Goal: Information Seeking & Learning: Compare options

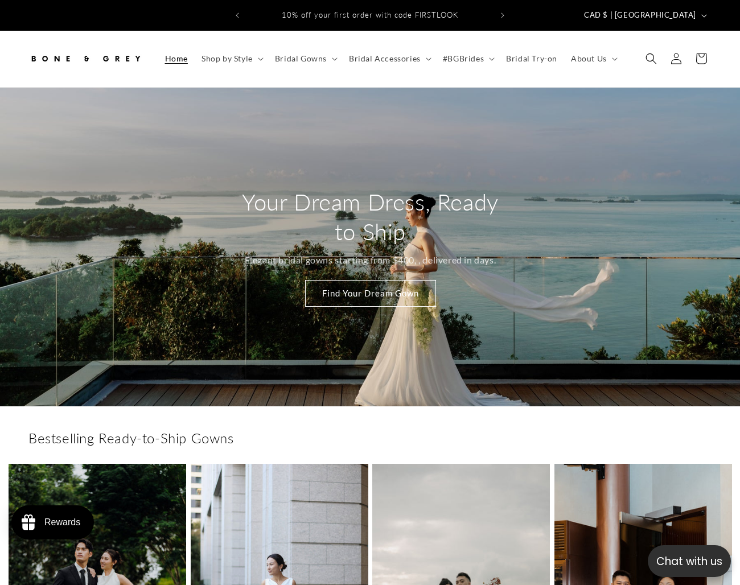
click at [306, 53] on span "Bridal Gowns" at bounding box center [301, 58] width 52 height 10
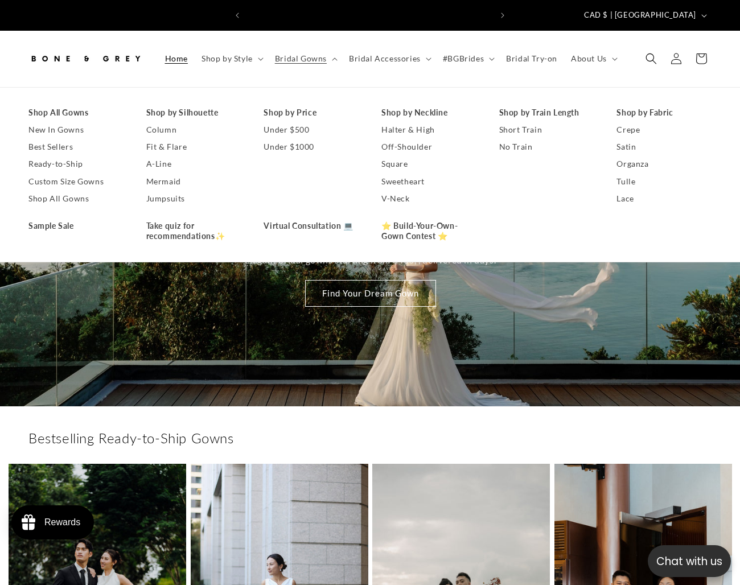
scroll to position [0, 245]
click at [162, 155] on link "A-Line" at bounding box center [193, 163] width 95 height 17
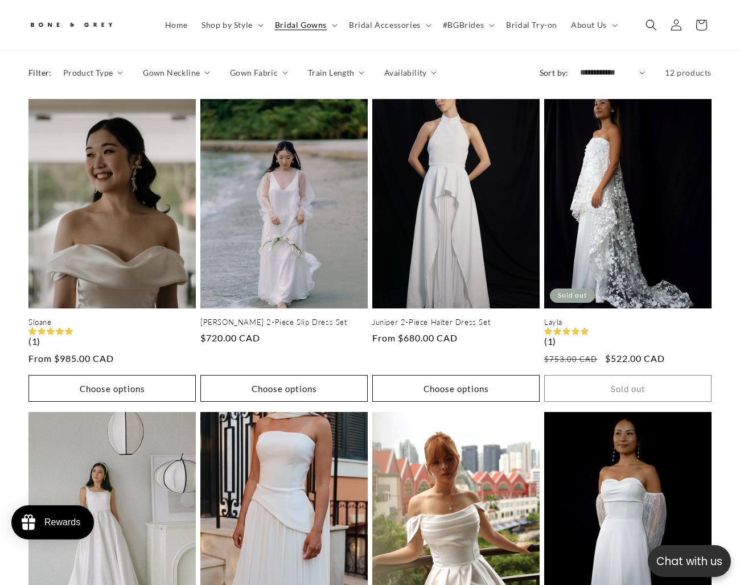
scroll to position [560, 0]
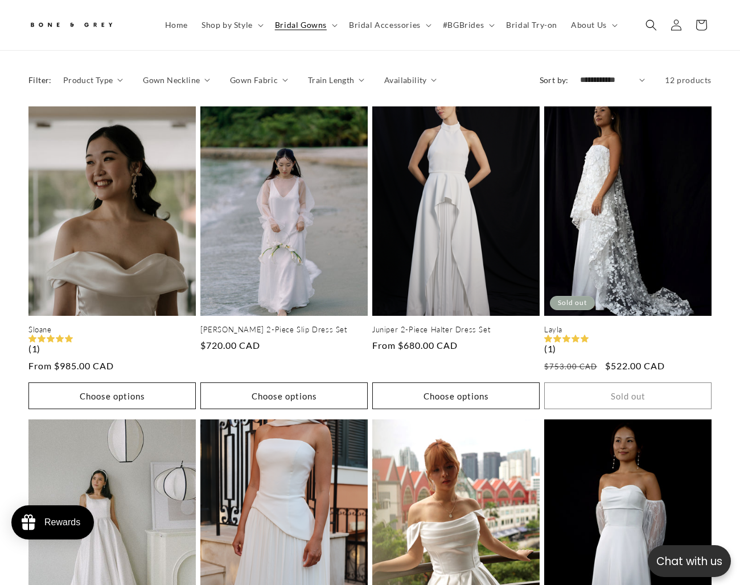
click at [198, 74] on summary "Gown Neckline" at bounding box center [176, 80] width 67 height 12
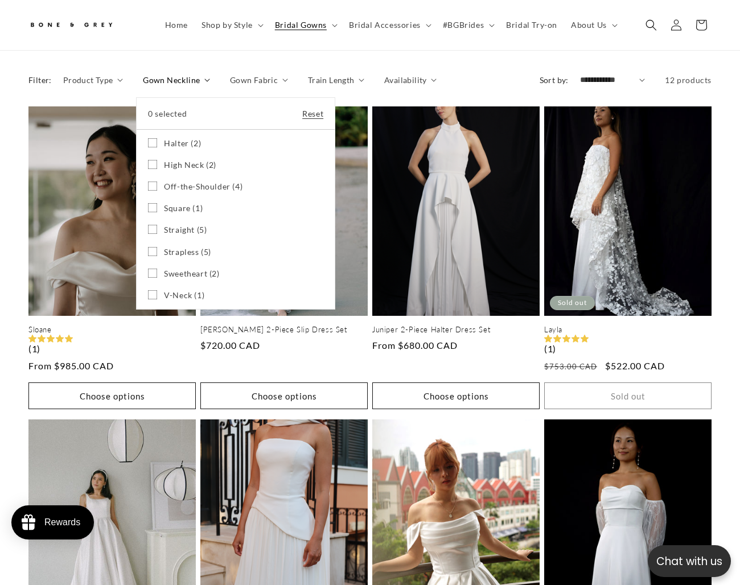
scroll to position [0, 245]
click at [198, 74] on summary "Gown Neckline" at bounding box center [176, 80] width 67 height 12
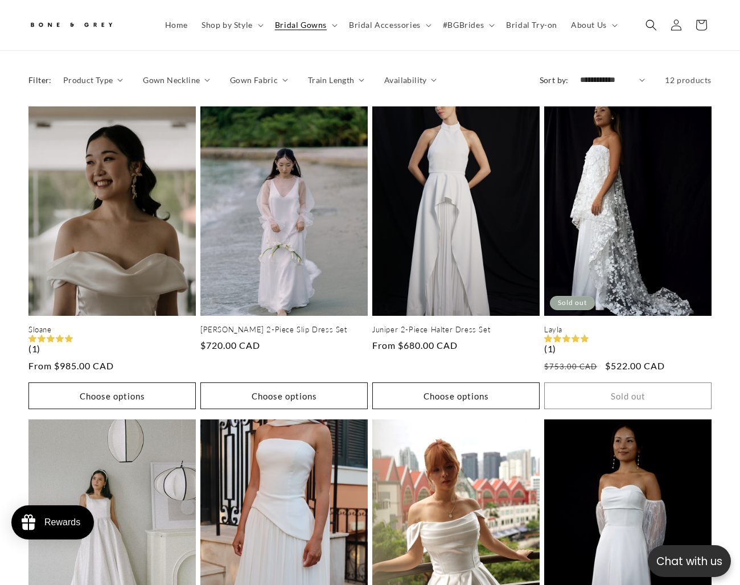
click at [98, 75] on span "Product Type" at bounding box center [88, 80] width 50 height 12
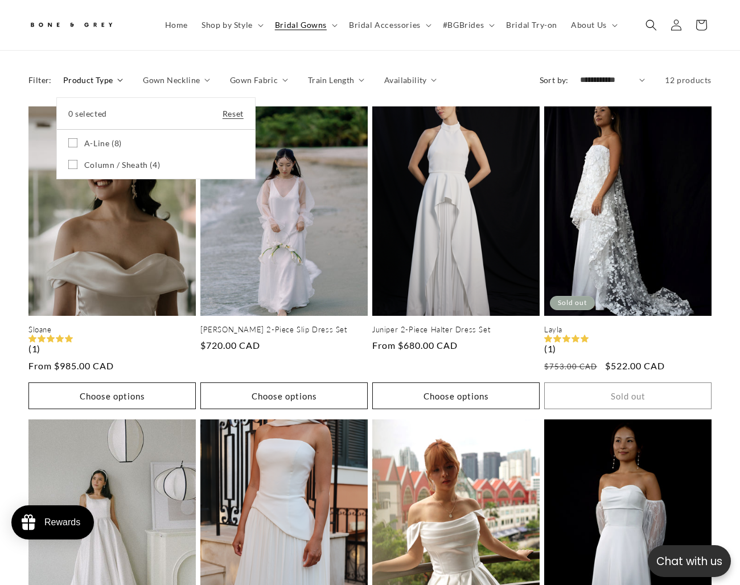
click at [102, 74] on summary "Product Type" at bounding box center [93, 80] width 60 height 12
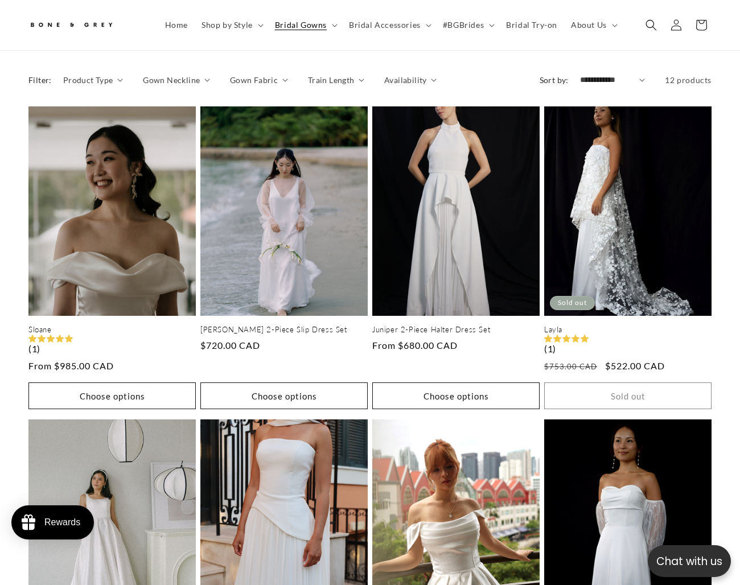
click at [98, 74] on span "Product Type" at bounding box center [88, 80] width 50 height 12
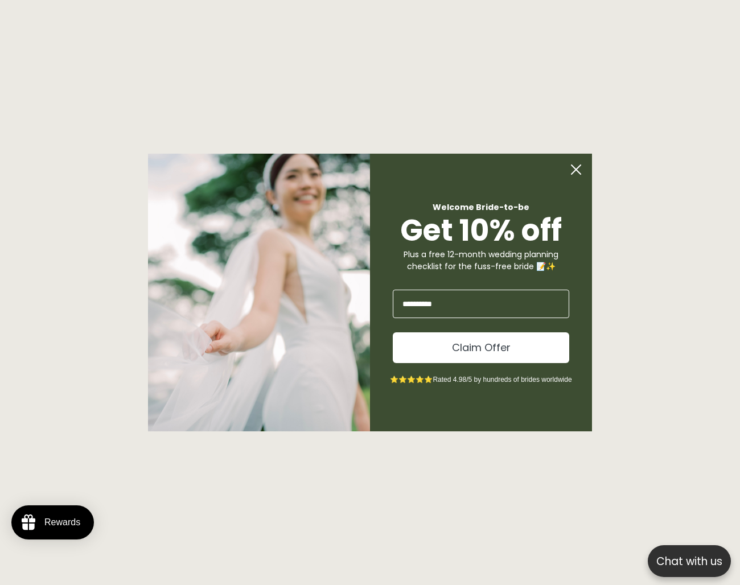
scroll to position [0, 0]
type input "**********"
click at [523, 353] on button "Claim Offer" at bounding box center [481, 347] width 176 height 31
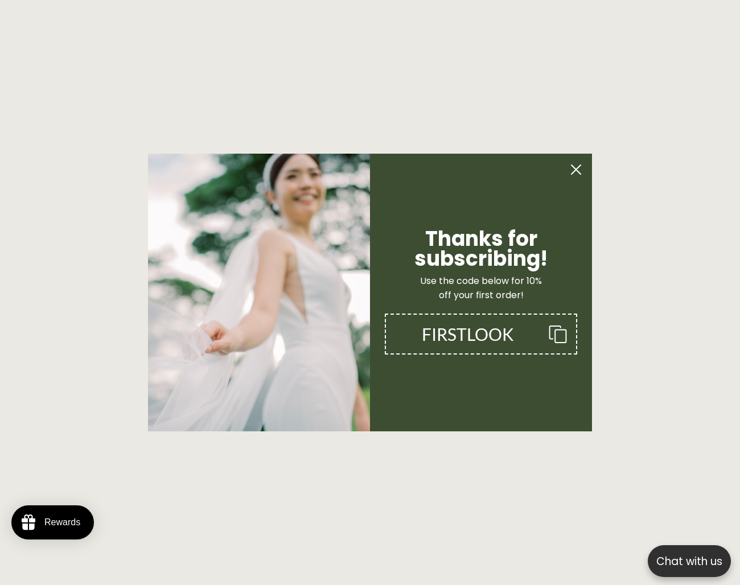
scroll to position [0, 245]
click at [565, 336] on icon "Copy coupon code" at bounding box center [553, 334] width 27 height 18
click at [573, 174] on circle "Close dialog" at bounding box center [576, 170] width 22 height 22
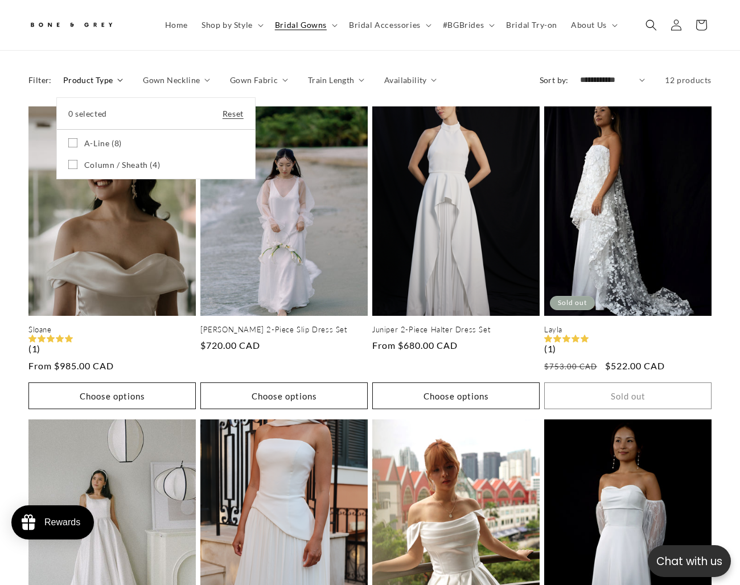
click at [76, 138] on icon at bounding box center [72, 142] width 9 height 9
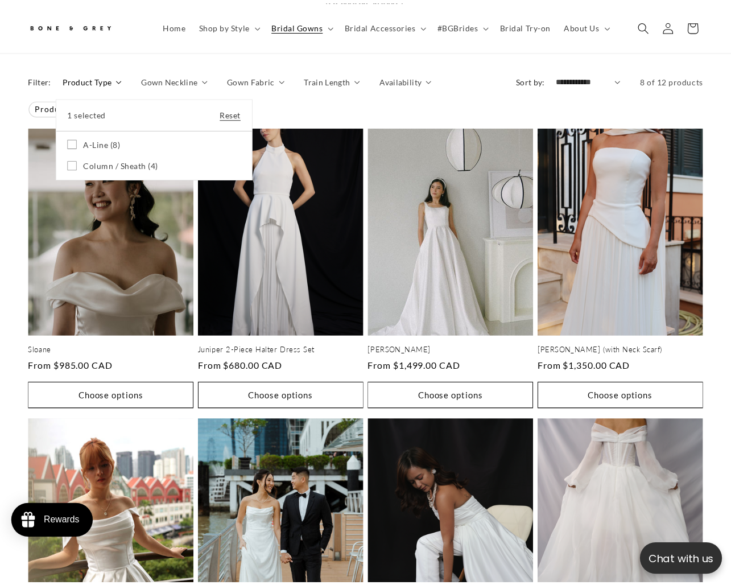
scroll to position [0, 489]
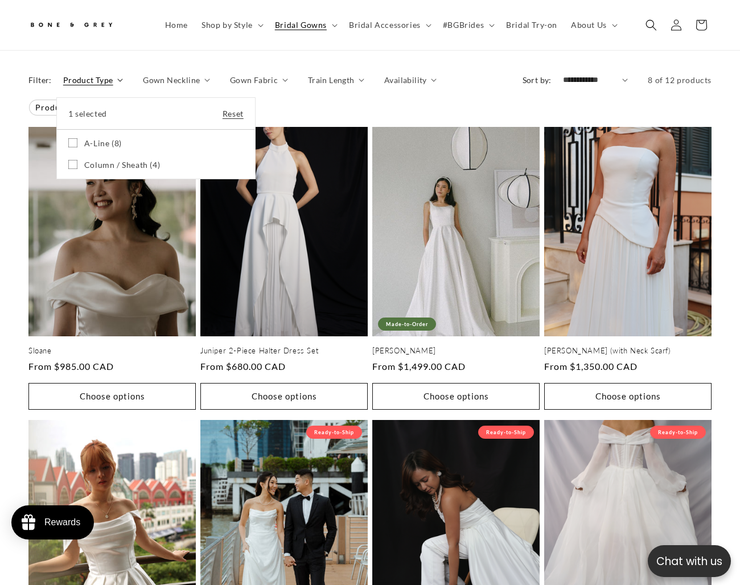
click at [123, 86] on summary "Product Type" at bounding box center [93, 80] width 60 height 12
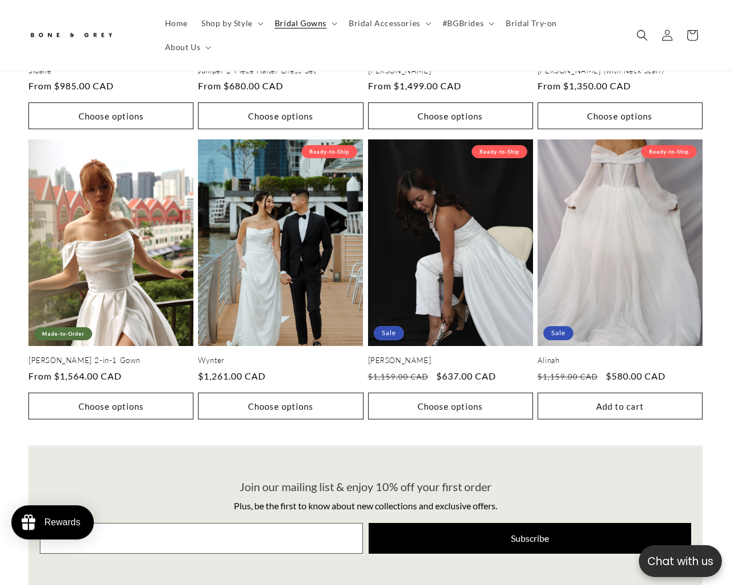
scroll to position [0, 241]
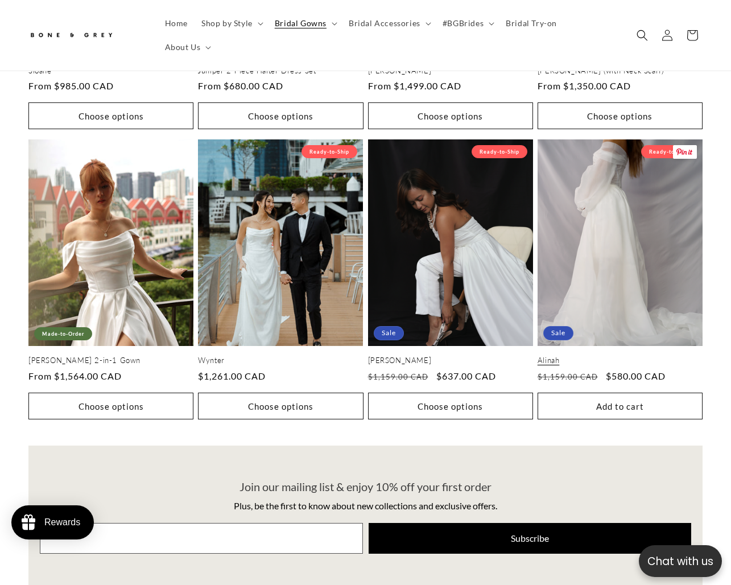
drag, startPoint x: 736, startPoint y: 370, endPoint x: 635, endPoint y: 205, distance: 192.9
click at [635, 356] on link "Alinah" at bounding box center [620, 361] width 165 height 10
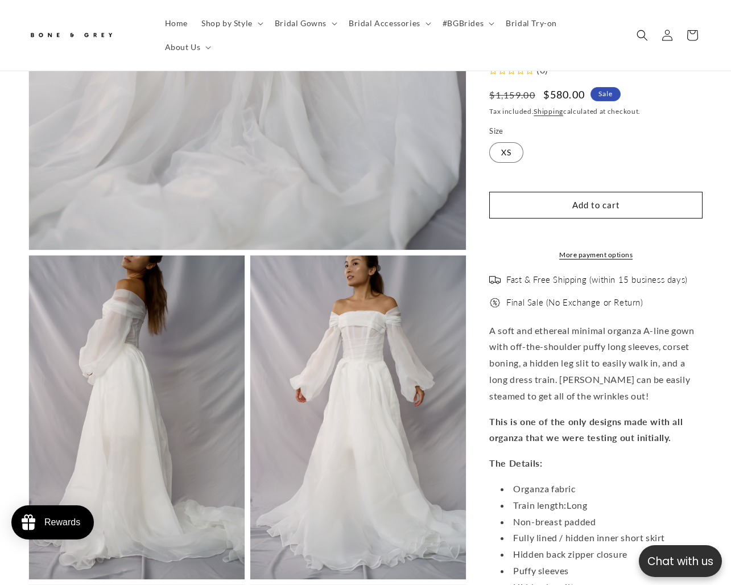
select select "**********"
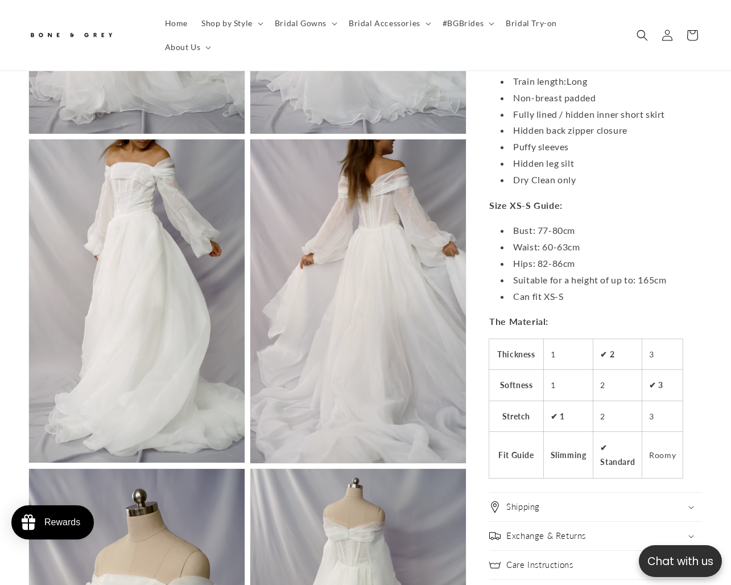
scroll to position [1122, 0]
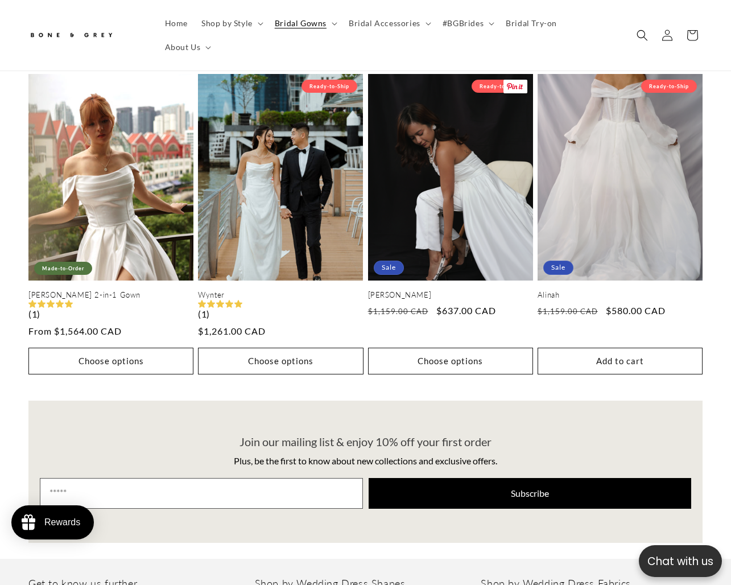
scroll to position [937, 0]
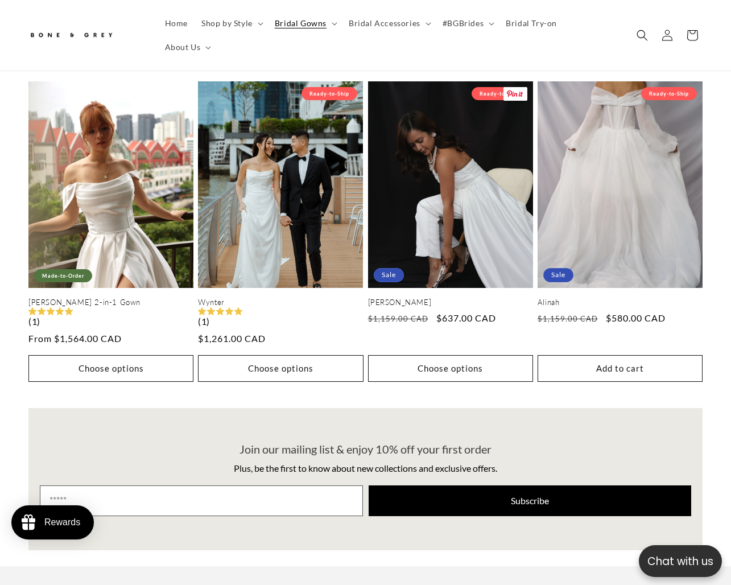
click at [277, 298] on link "Wynter" at bounding box center [280, 303] width 165 height 10
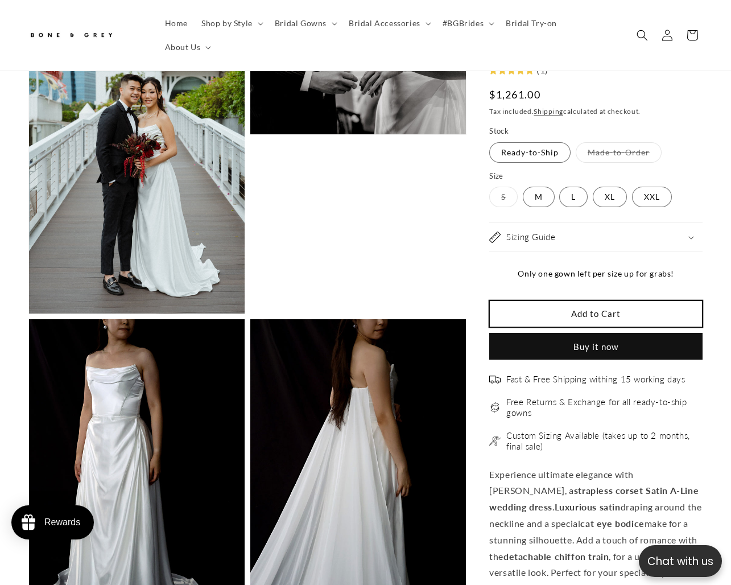
scroll to position [0, 241]
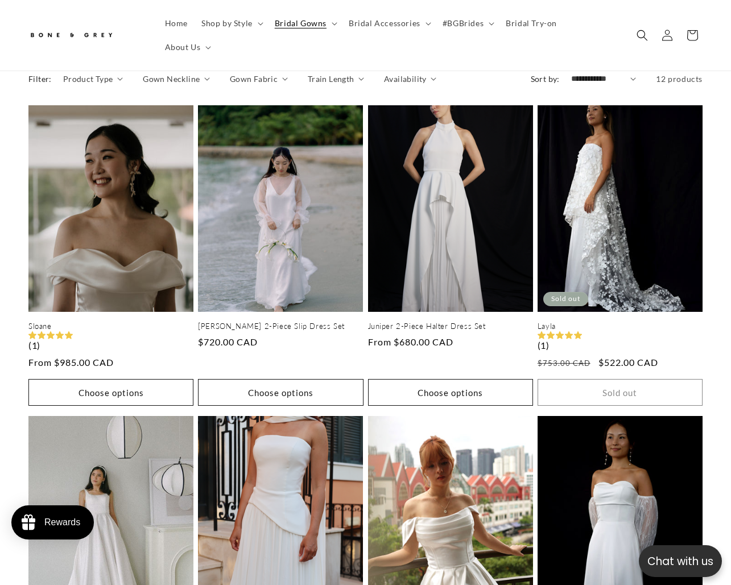
scroll to position [541, 0]
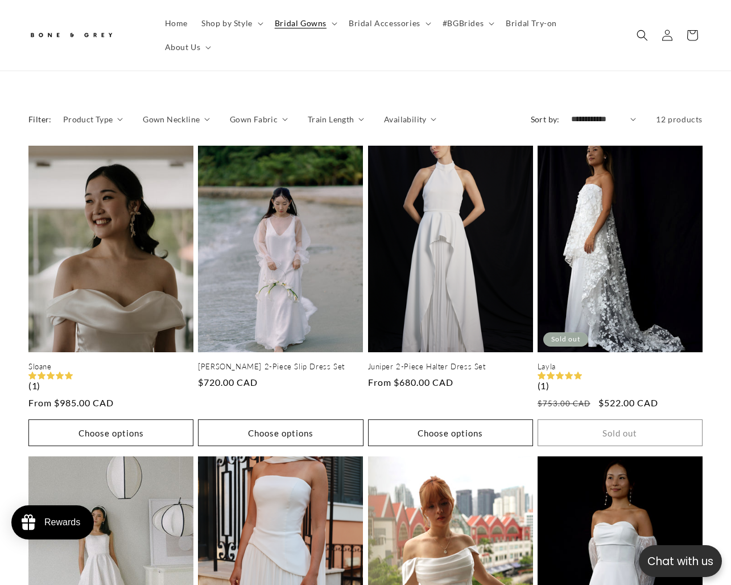
click at [132, 362] on link "Sloane" at bounding box center [110, 367] width 165 height 10
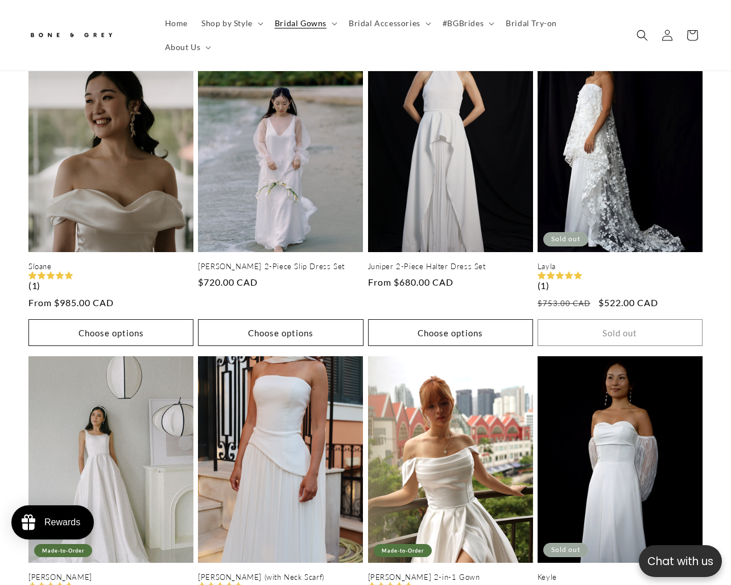
scroll to position [653, 0]
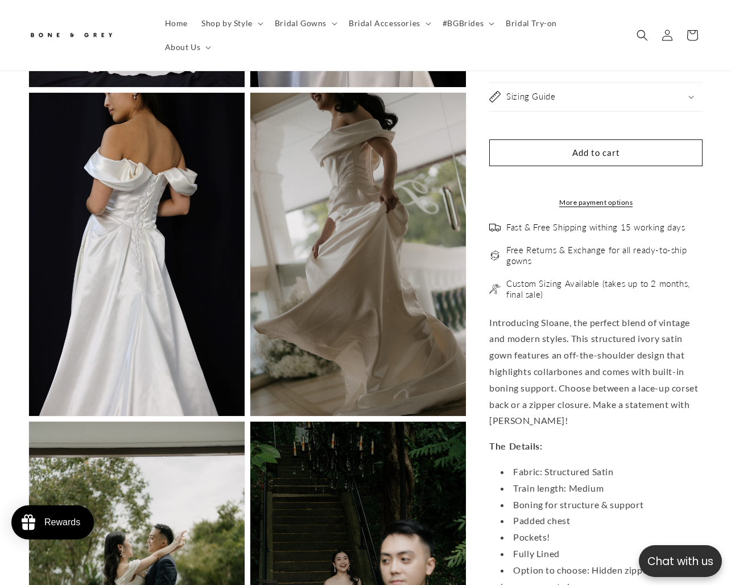
scroll to position [1683, 0]
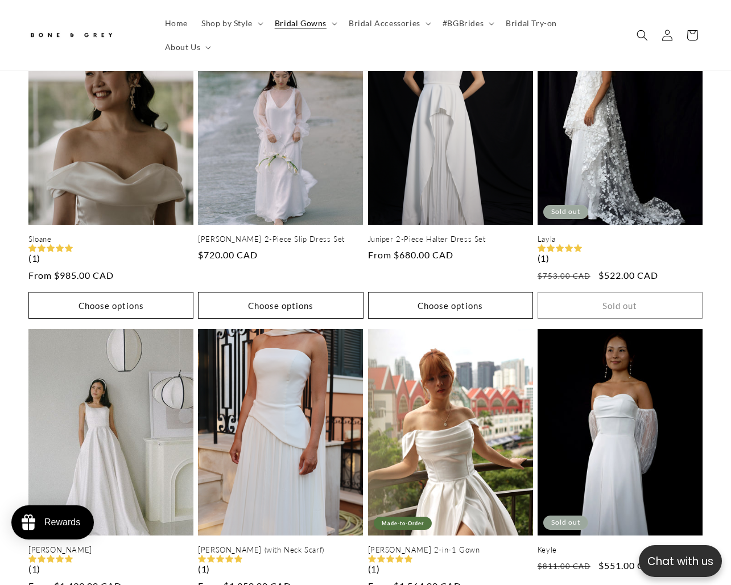
scroll to position [664, 0]
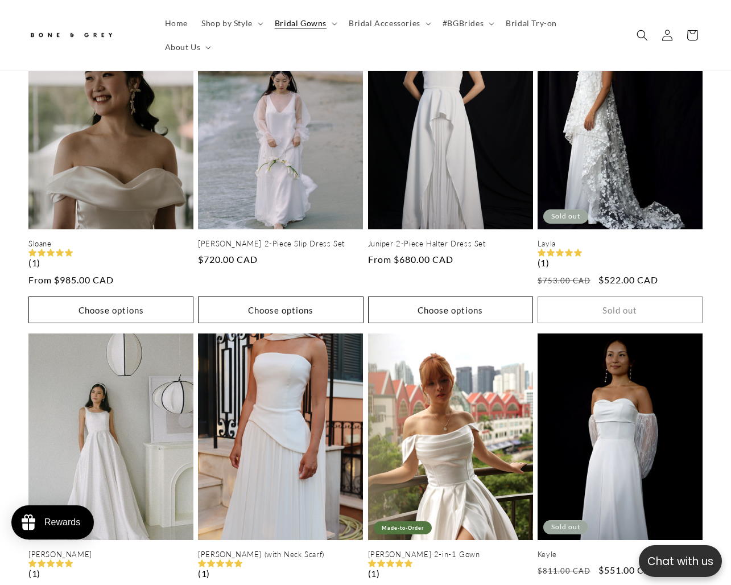
click at [644, 550] on link "Keyle" at bounding box center [620, 555] width 165 height 10
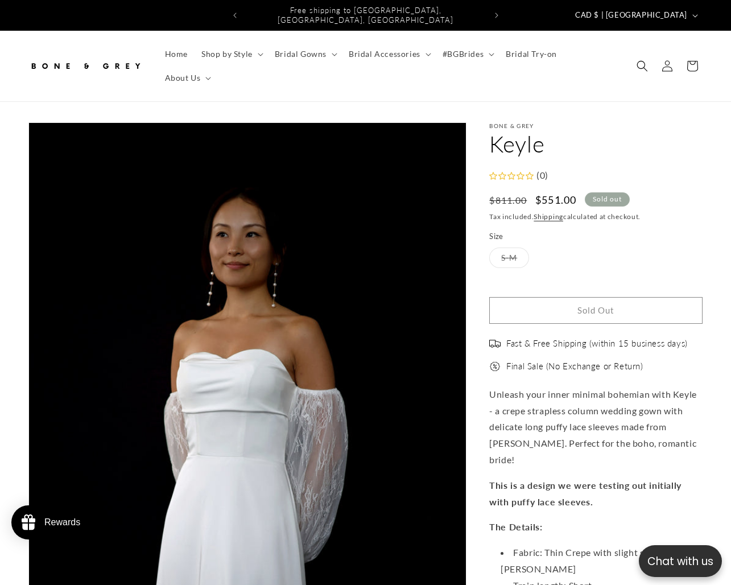
click at [227, 49] on span "Shop by Style" at bounding box center [226, 54] width 51 height 10
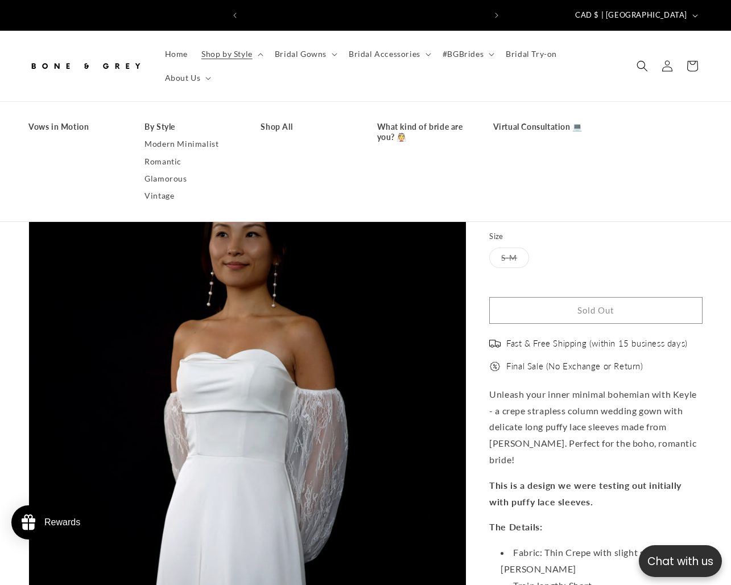
scroll to position [0, 483]
click at [99, 53] on img at bounding box center [85, 65] width 114 height 25
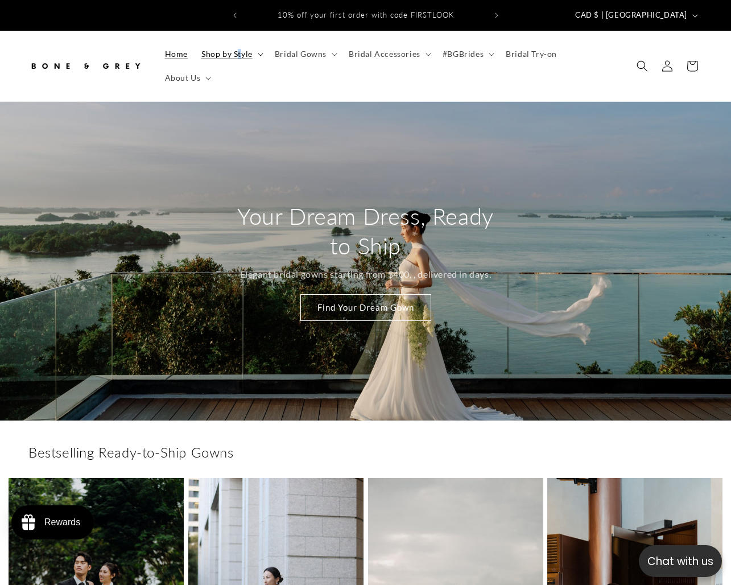
drag, startPoint x: 0, startPoint y: 0, endPoint x: 239, endPoint y: 48, distance: 243.8
click at [239, 49] on span "Shop by Style" at bounding box center [226, 54] width 51 height 10
drag, startPoint x: 239, startPoint y: 48, endPoint x: 292, endPoint y: 51, distance: 53.0
click at [292, 51] on span "Bridal Gowns" at bounding box center [301, 54] width 52 height 10
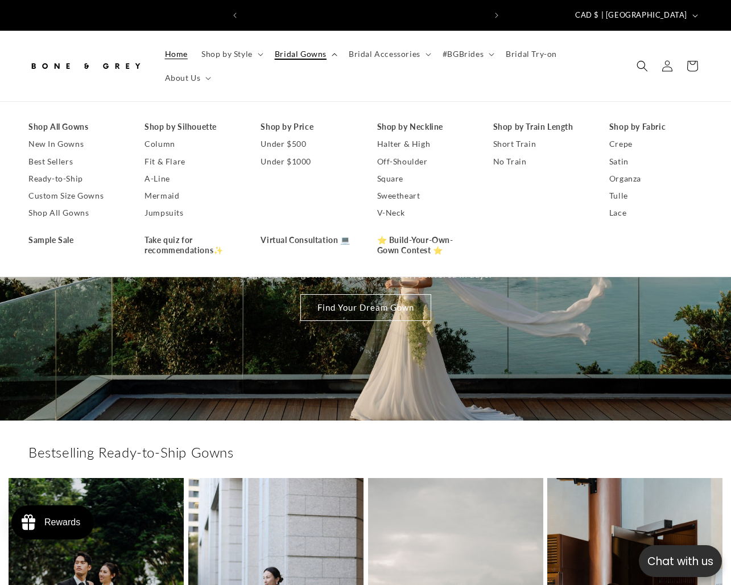
scroll to position [0, 241]
click at [297, 135] on link "Under $500" at bounding box center [307, 143] width 93 height 17
